Goal: Task Accomplishment & Management: Manage account settings

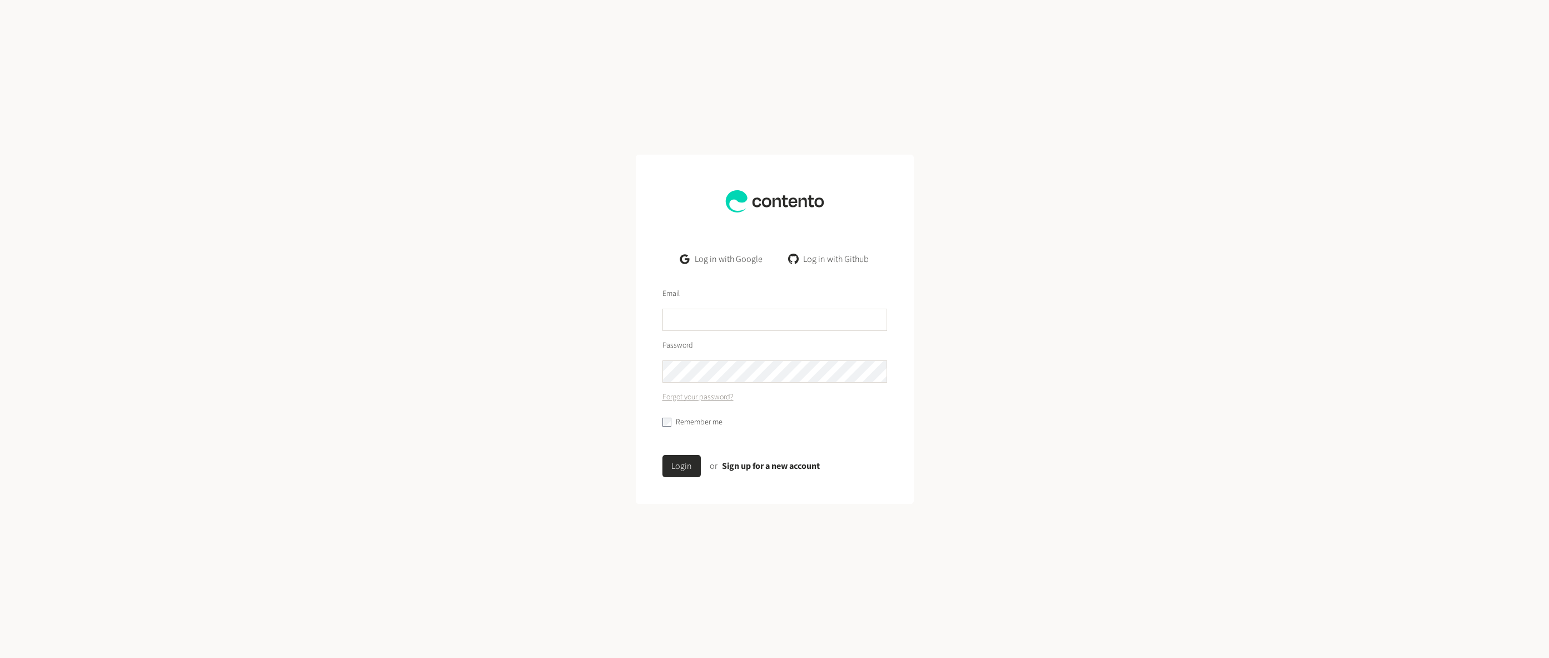
click at [719, 258] on link "Log in with Google" at bounding box center [721, 259] width 100 height 22
click at [726, 259] on link "Log in with Google" at bounding box center [721, 259] width 100 height 22
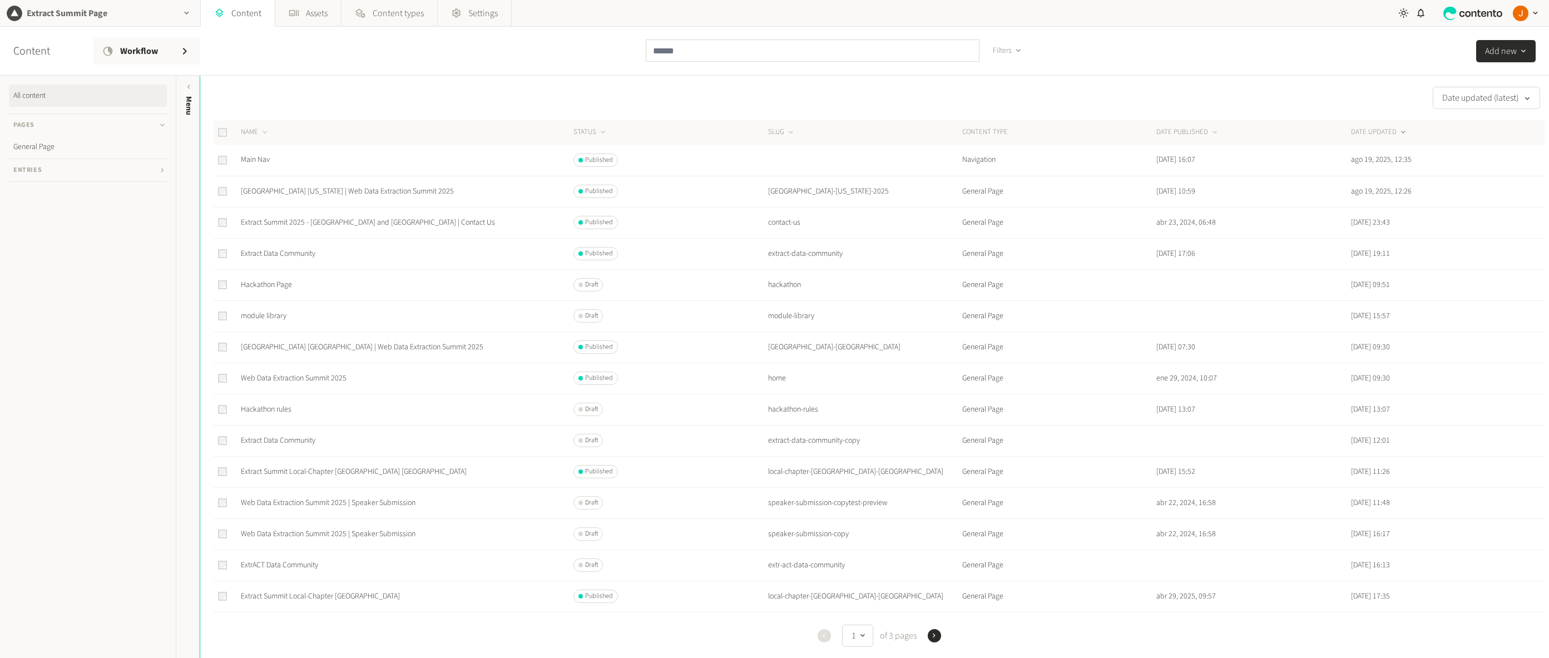
click at [140, 12] on div "Extract Summit Page" at bounding box center [100, 13] width 200 height 26
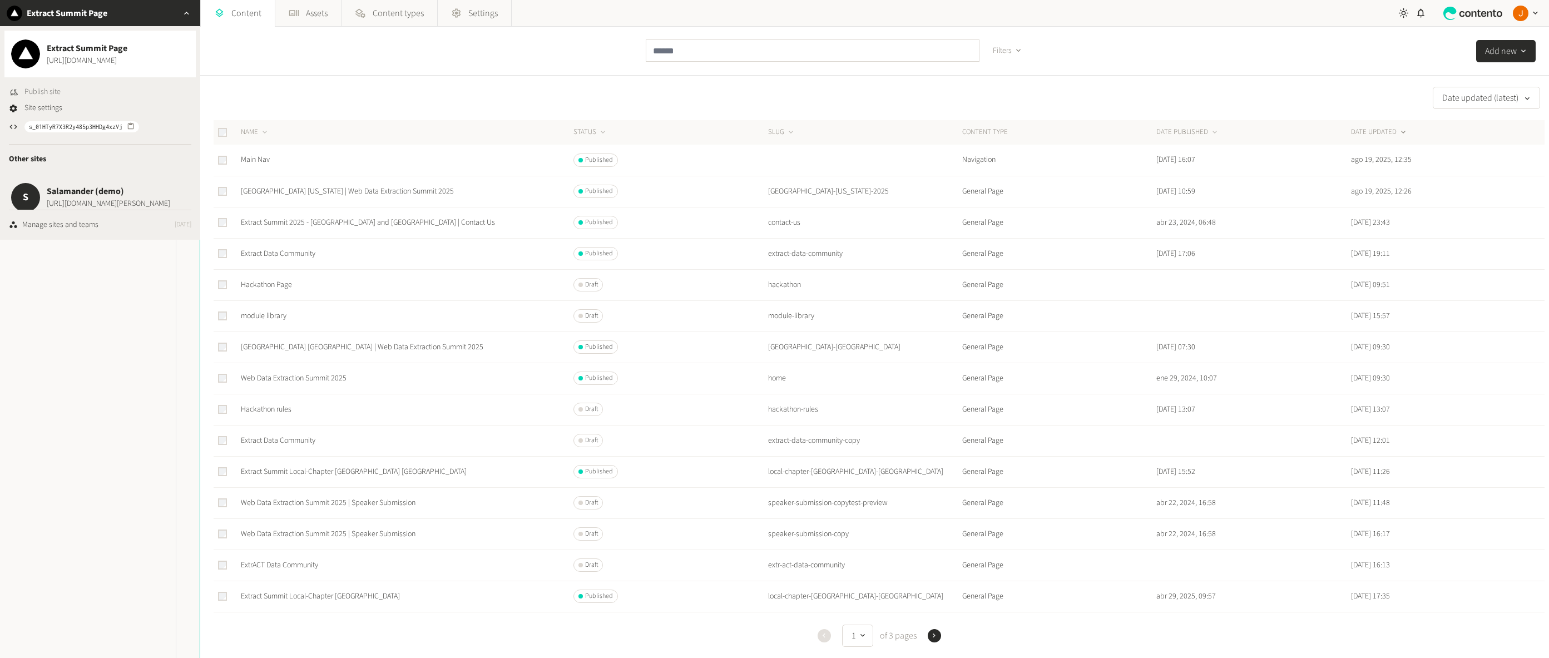
click at [41, 88] on span "Publish site" at bounding box center [42, 92] width 36 height 12
click at [40, 106] on span "Site settings" at bounding box center [43, 108] width 38 height 12
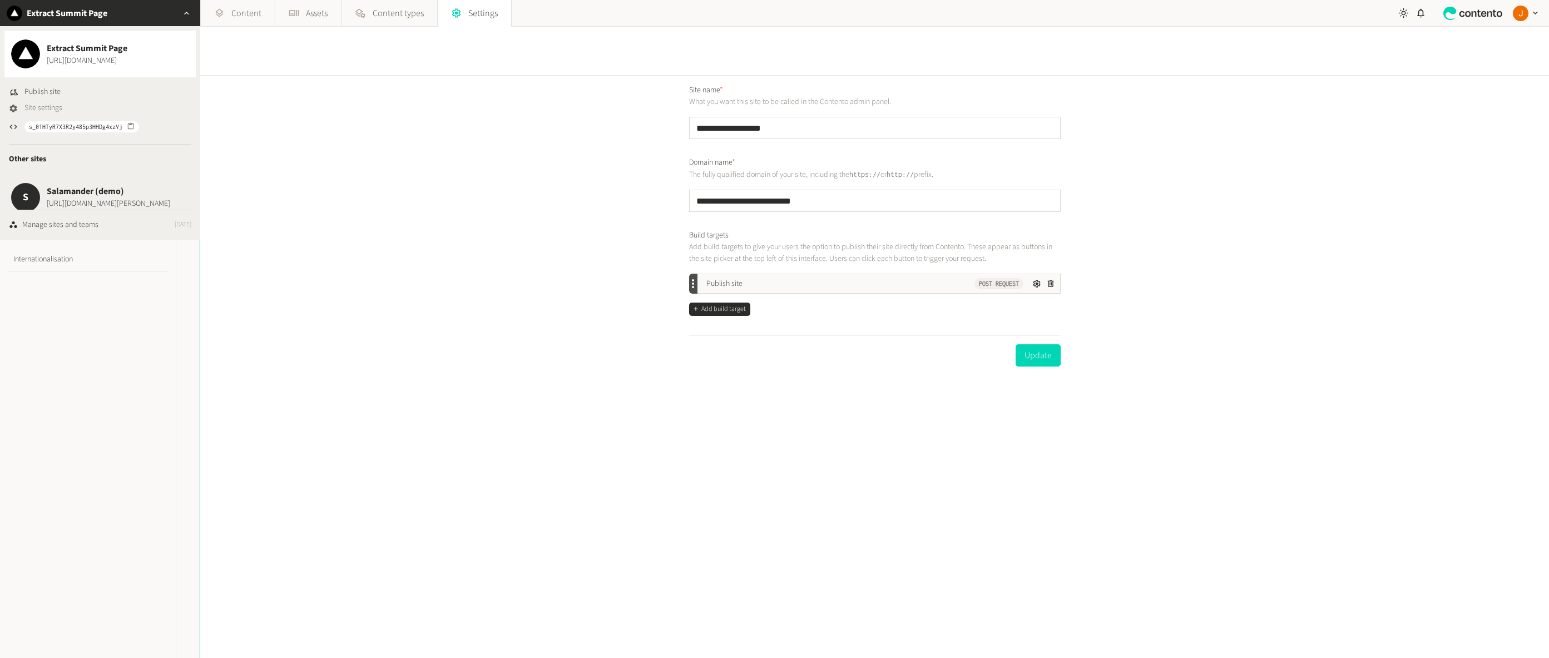
click at [31, 110] on span "Site settings" at bounding box center [43, 108] width 38 height 12
click at [1403, 14] on icon at bounding box center [1403, 13] width 10 height 10
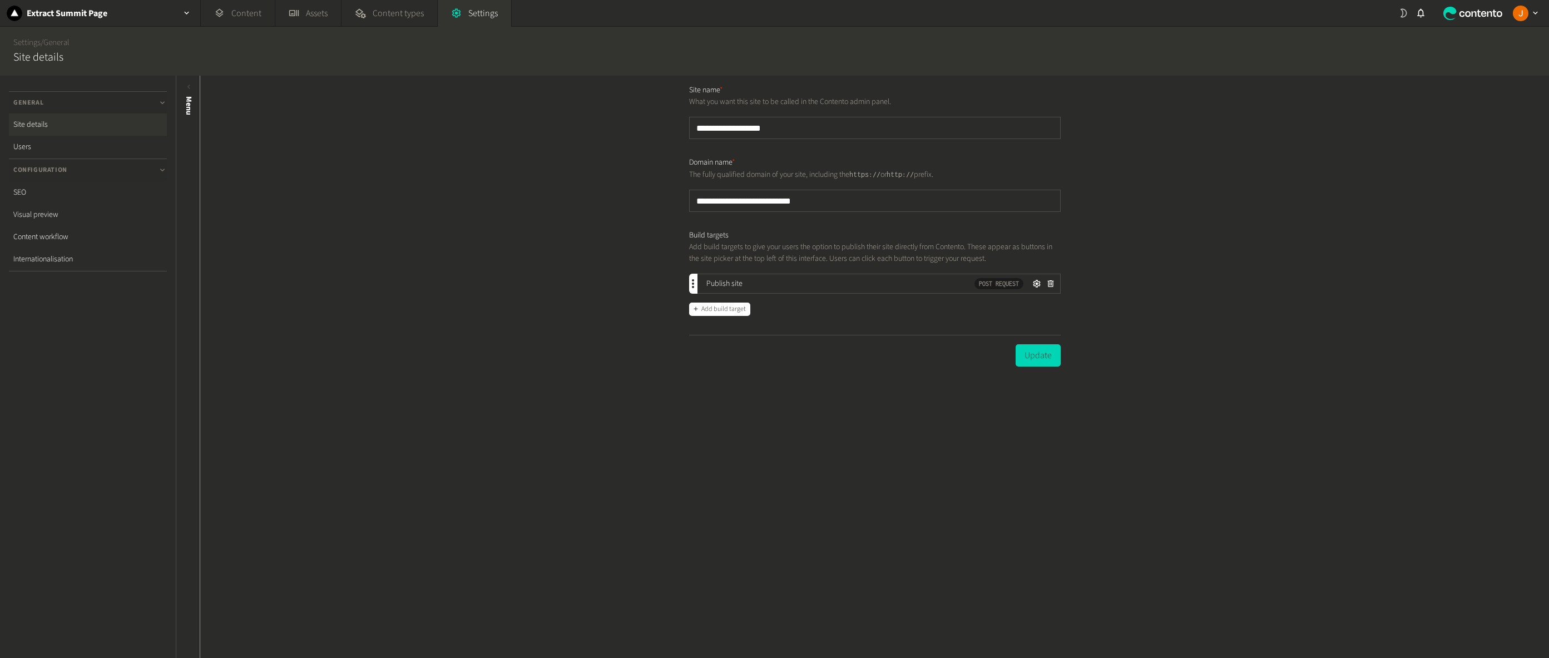
click at [1400, 11] on icon at bounding box center [1403, 13] width 11 height 11
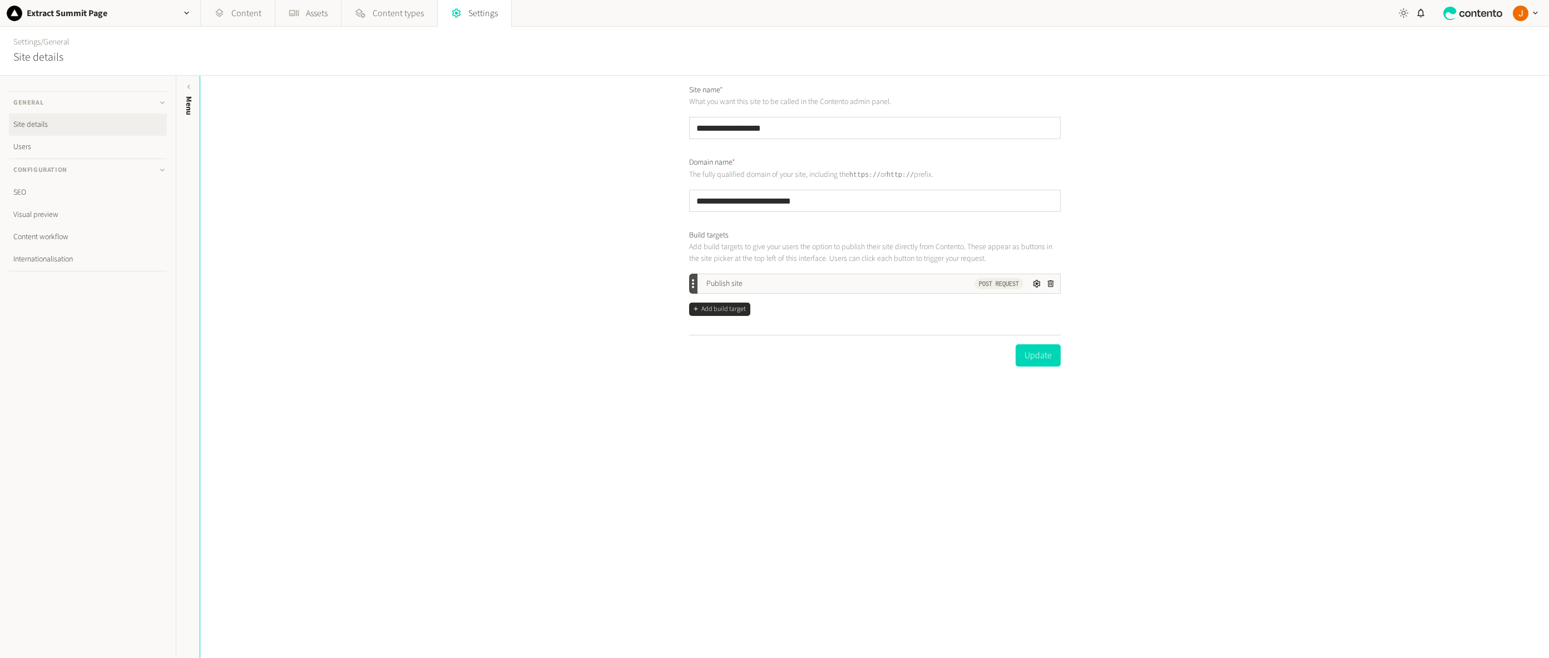
click at [588, 137] on div "**********" at bounding box center [874, 367] width 1348 height 582
click at [56, 142] on link "Users" at bounding box center [88, 147] width 158 height 22
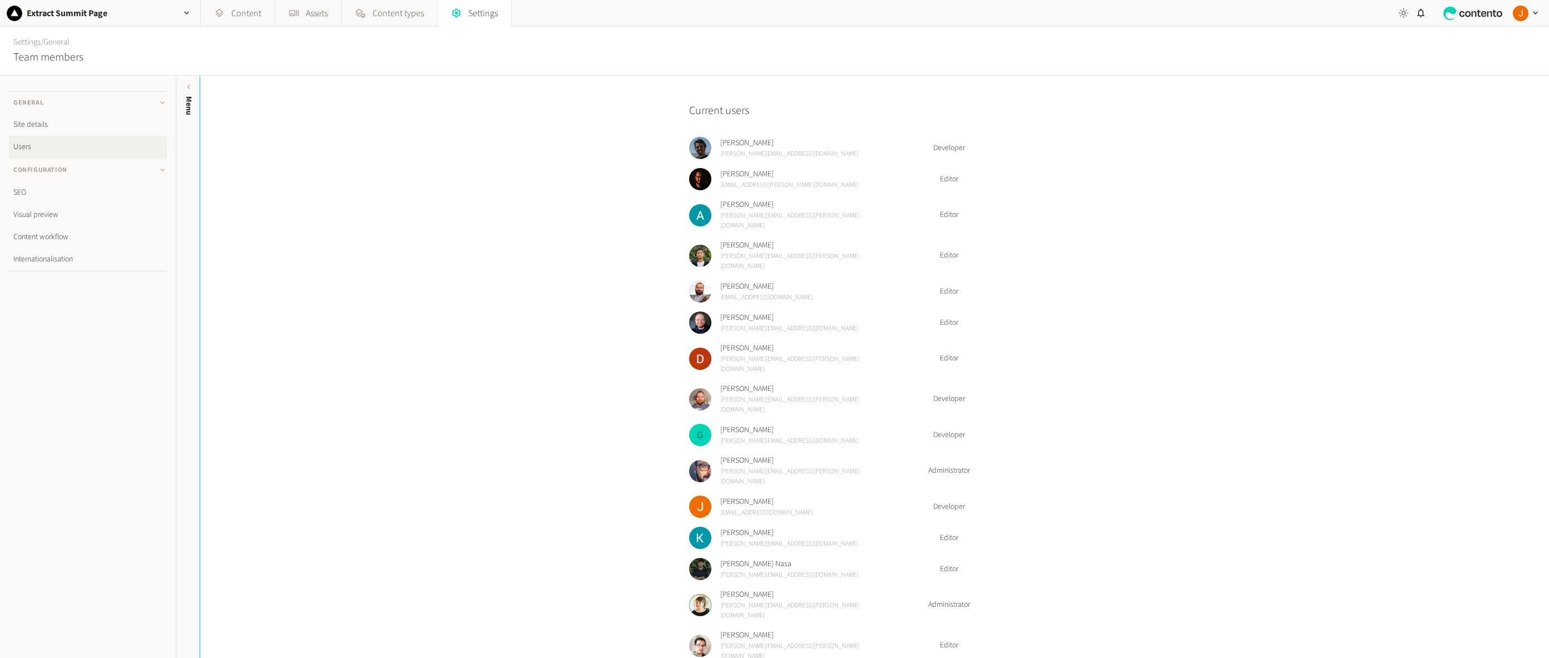
click at [64, 271] on ul "SEO Visual preview Content workflow Internationalisation" at bounding box center [88, 226] width 158 height 90
click at [87, 226] on link "Content workflow" at bounding box center [88, 237] width 158 height 22
click at [77, 239] on link "Content workflow" at bounding box center [88, 237] width 158 height 22
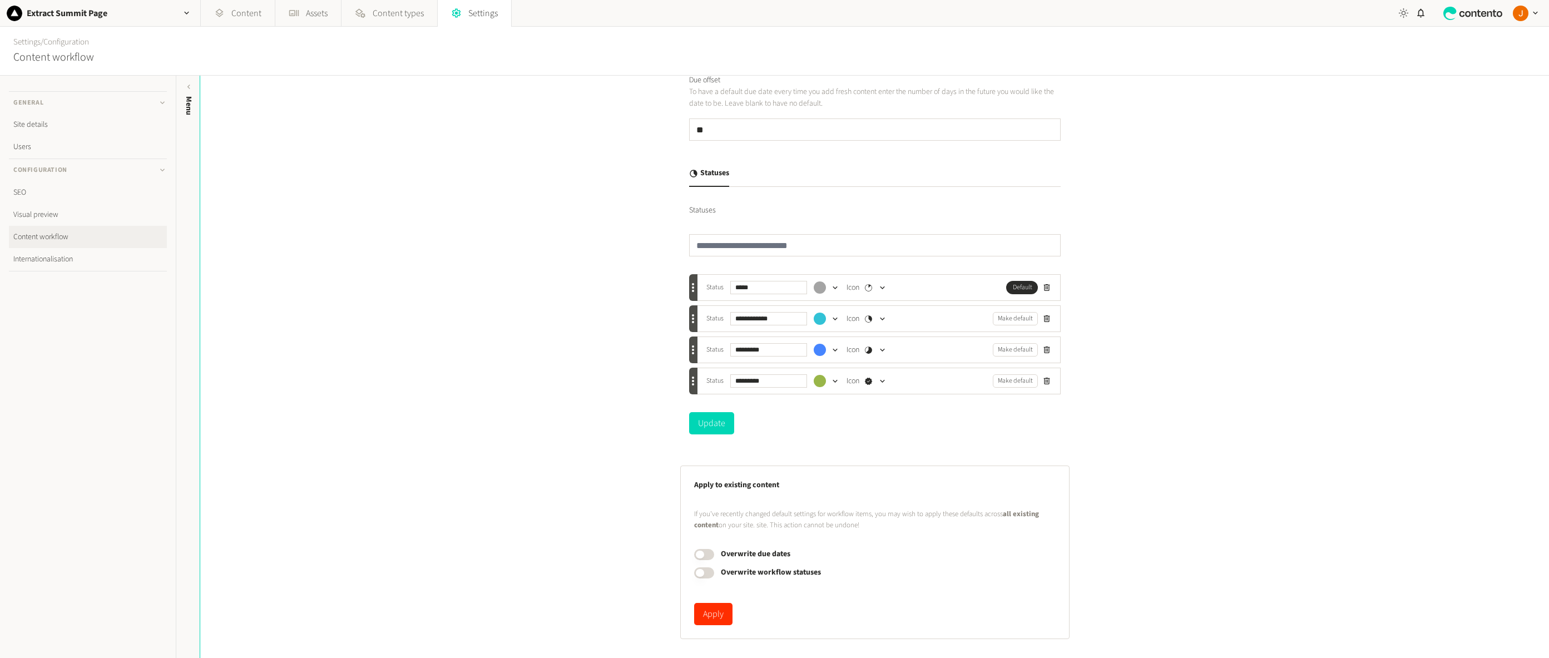
scroll to position [75, 0]
click at [96, 265] on link "Internationalisation" at bounding box center [88, 259] width 158 height 22
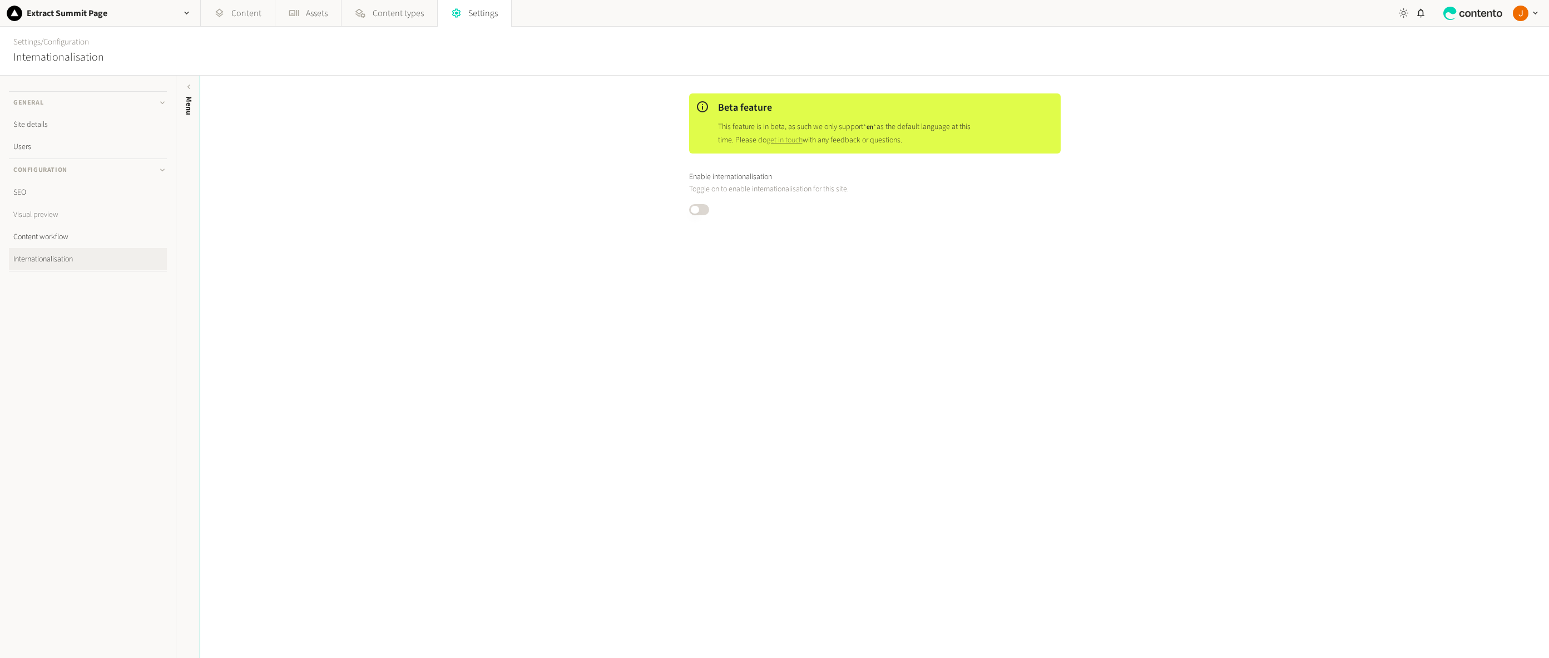
click at [41, 212] on link "Visual preview" at bounding box center [88, 215] width 158 height 22
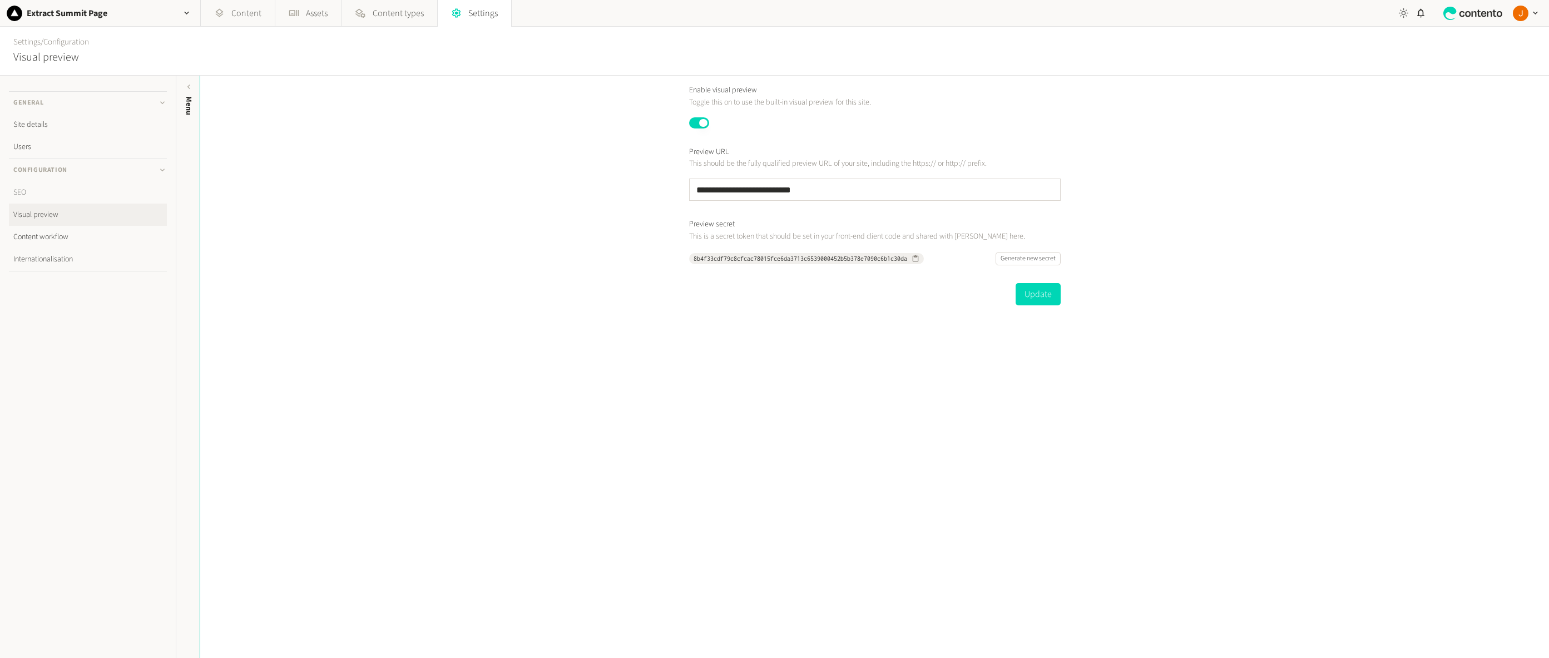
click at [77, 196] on link "SEO" at bounding box center [88, 192] width 158 height 22
